Goal: Task Accomplishment & Management: Use online tool/utility

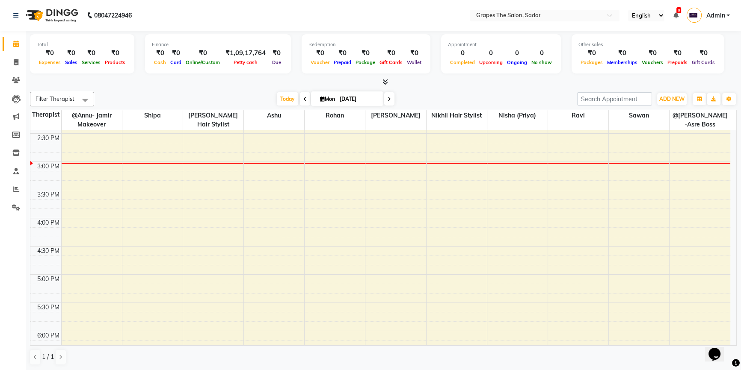
scroll to position [400, 0]
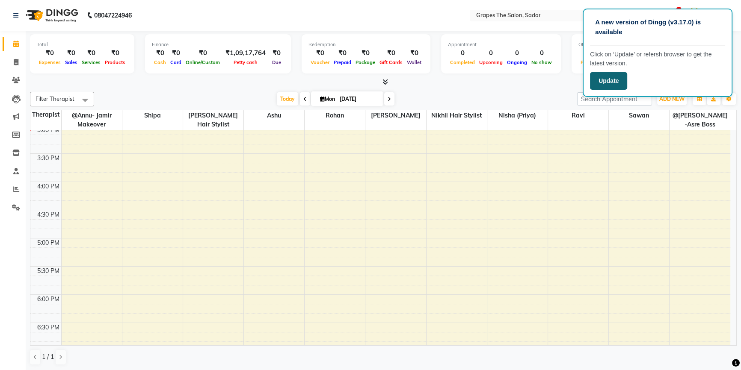
click at [619, 86] on button "Update" at bounding box center [608, 81] width 37 height 18
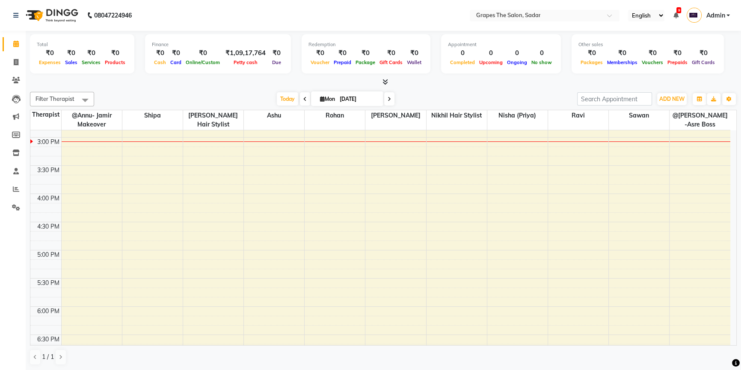
scroll to position [392, 0]
